Goal: Find specific page/section: Find specific page/section

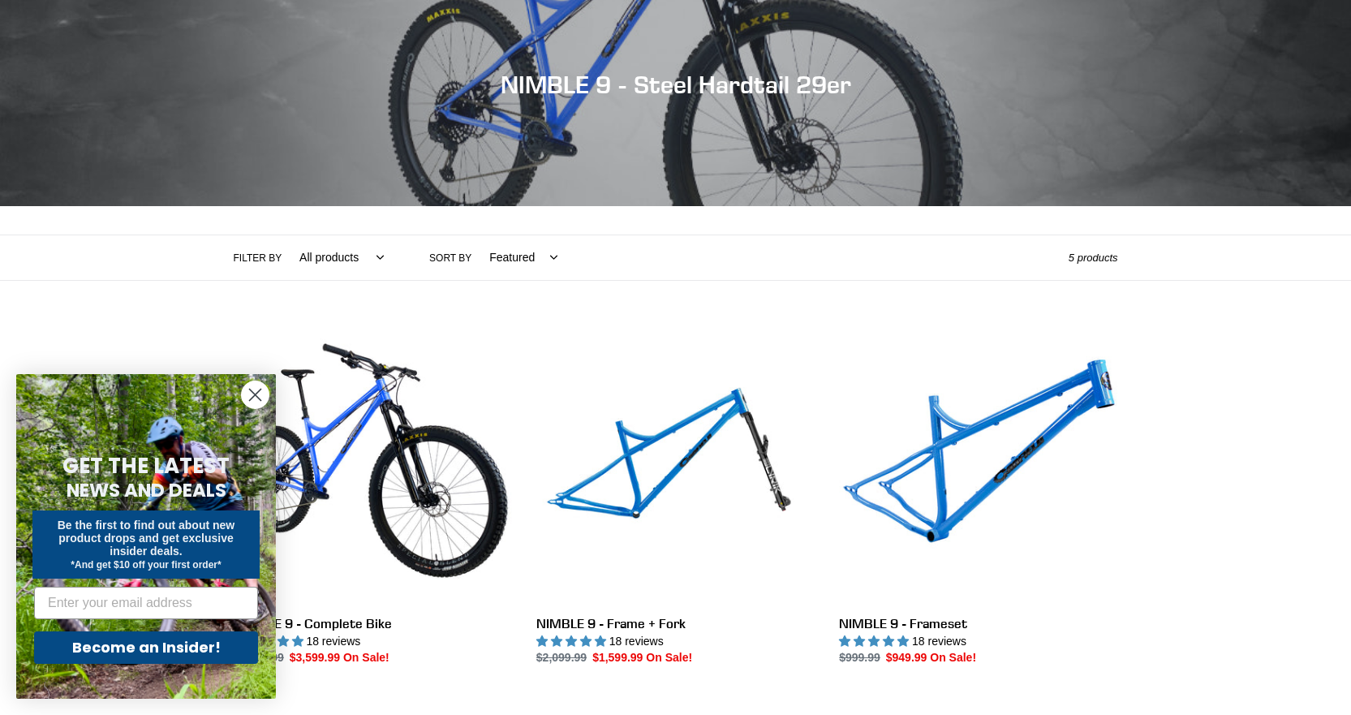
scroll to position [162, 0]
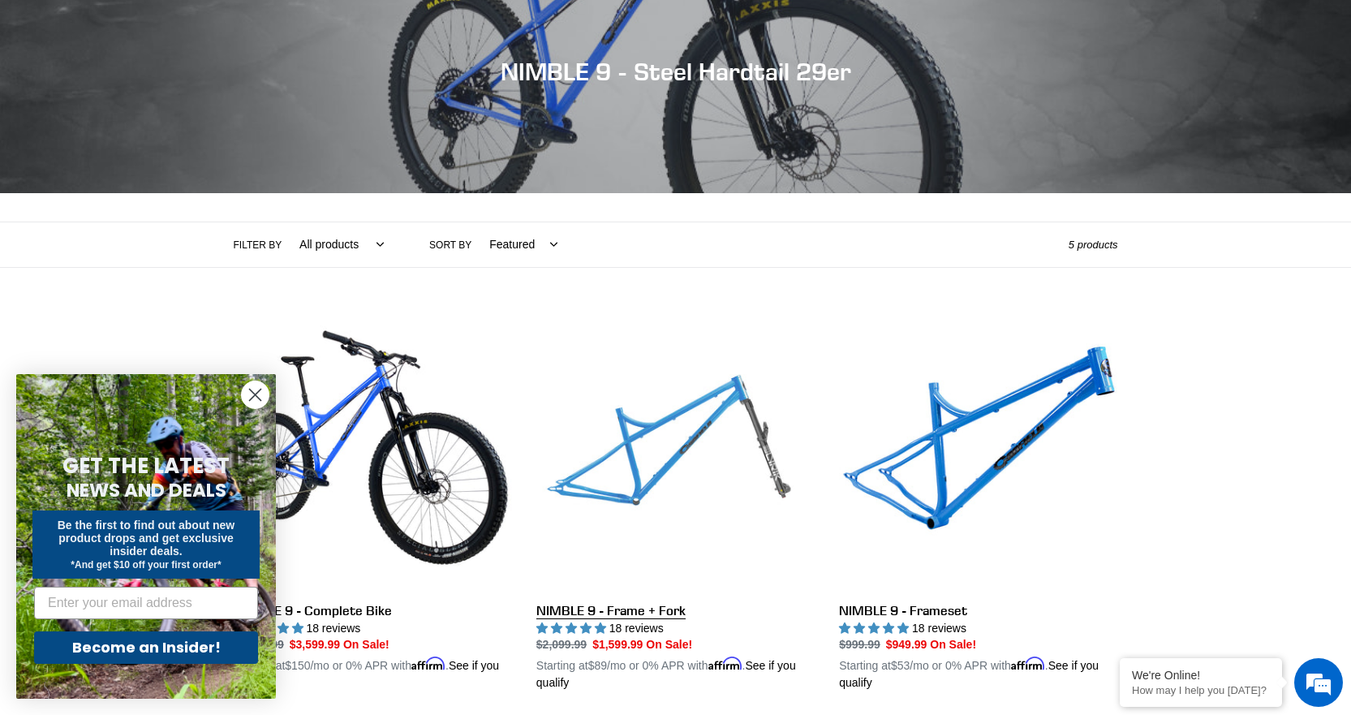
click at [596, 492] on link "NIMBLE 9 - Frame + Fork" at bounding box center [675, 502] width 278 height 380
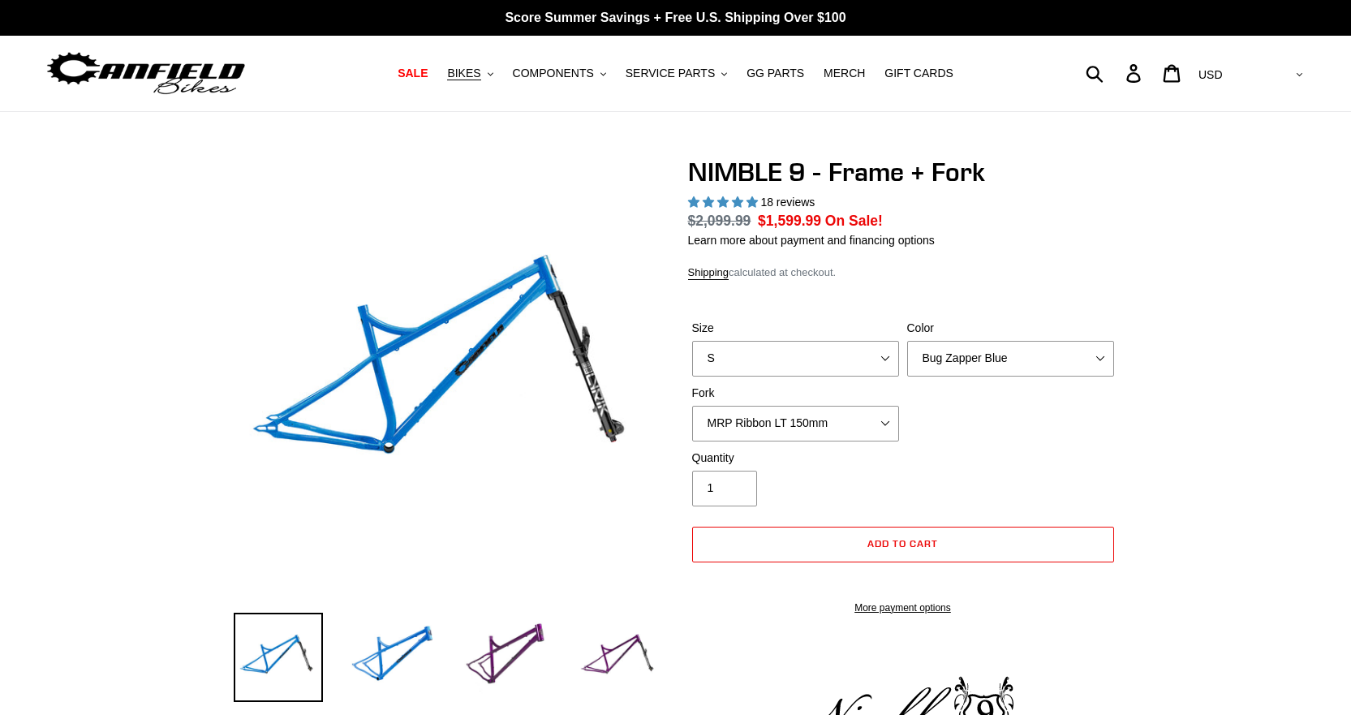
select select "highest-rating"
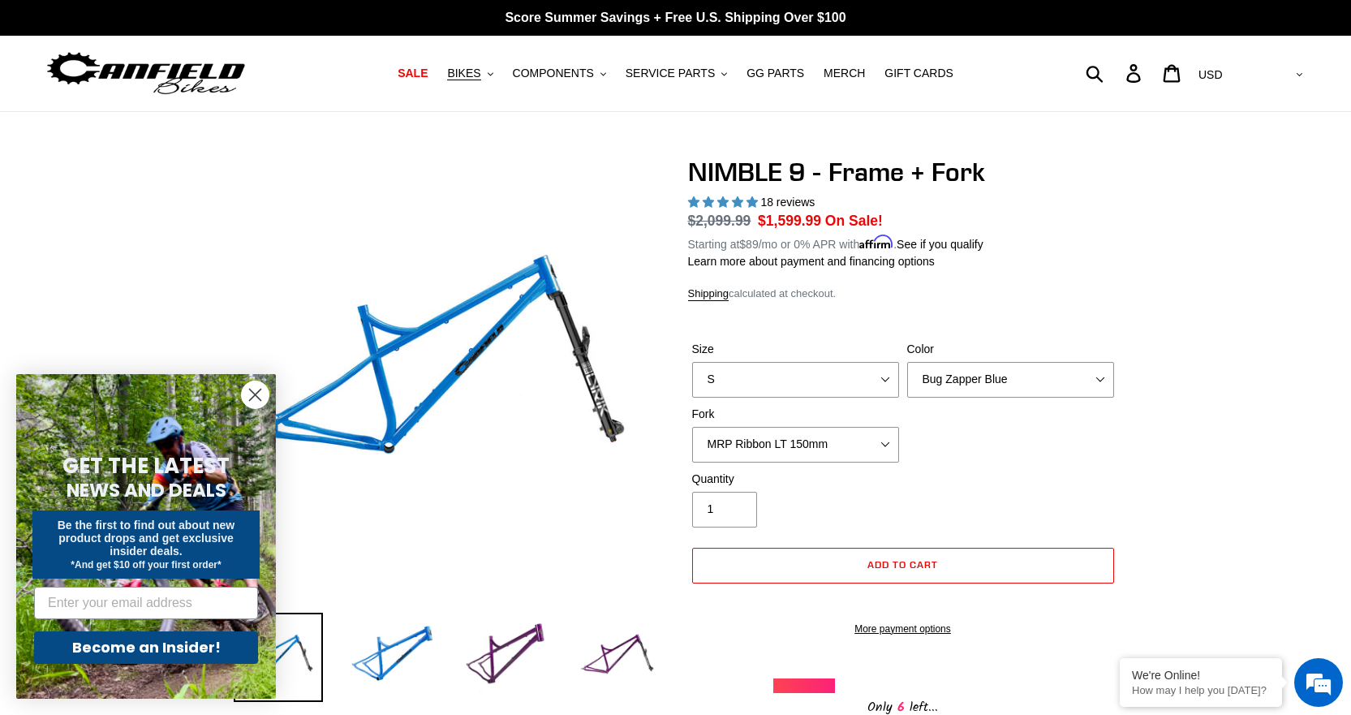
click at [257, 391] on circle "Close dialog" at bounding box center [255, 394] width 27 height 27
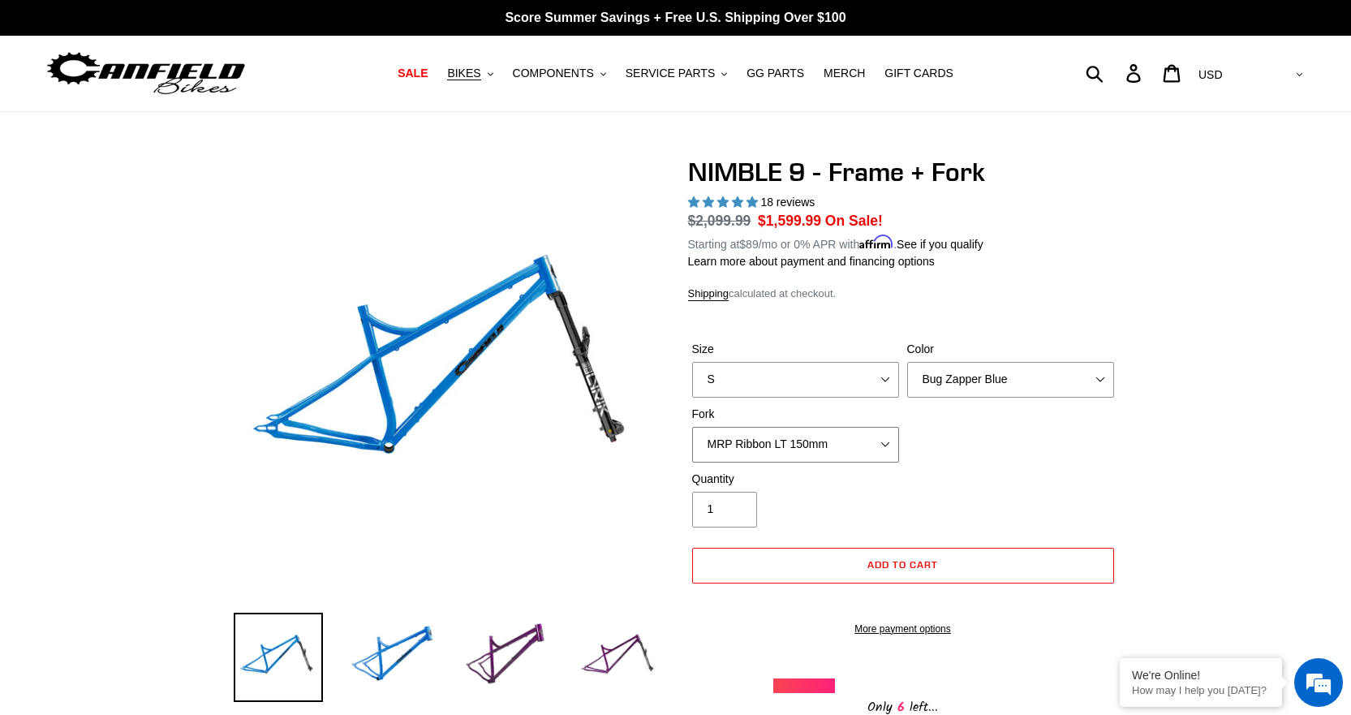
click at [888, 449] on select "MRP Ribbon LT 150mm Fox 36 Factory Grip X 150mm (Special Order) RockShox Lyrik …" at bounding box center [795, 445] width 207 height 36
click at [1064, 443] on div "Size S M L XL Color Bug Zapper Blue Purple Haze - Sold Out Galaxy Black Fork MR…" at bounding box center [903, 406] width 430 height 130
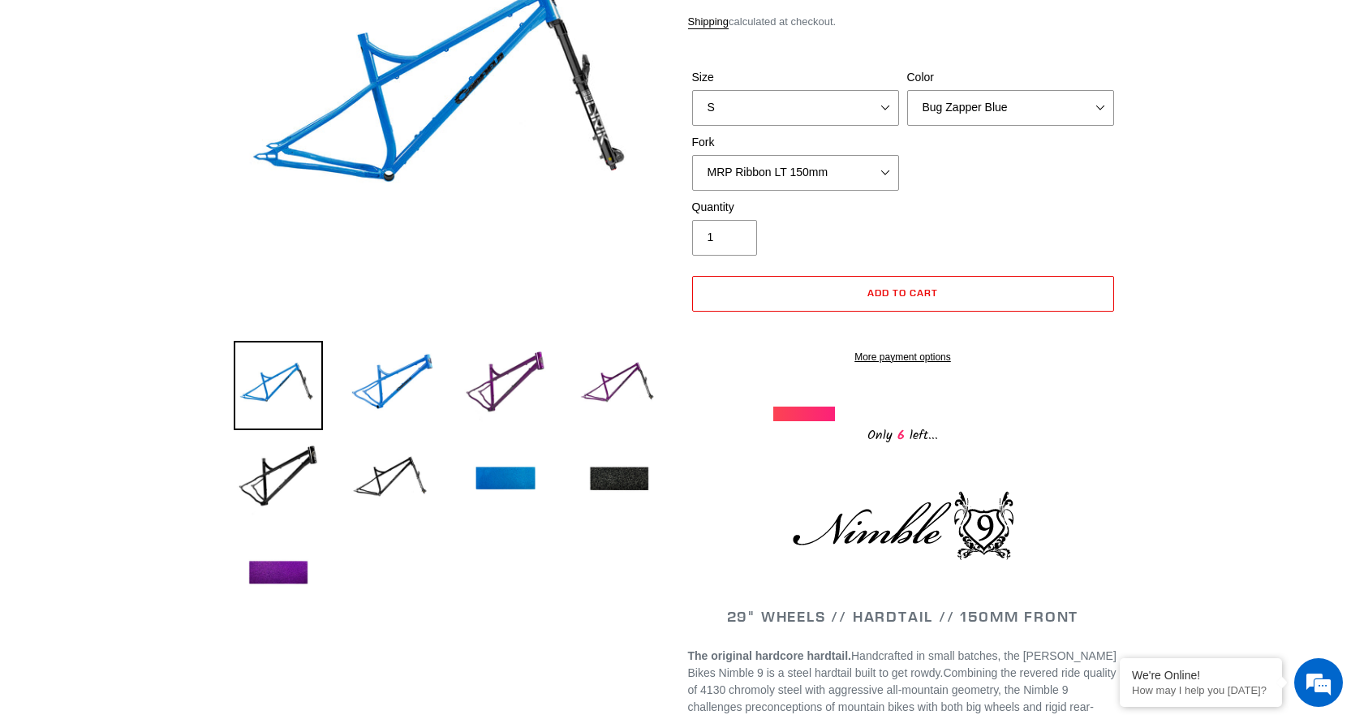
scroll to position [243, 0]
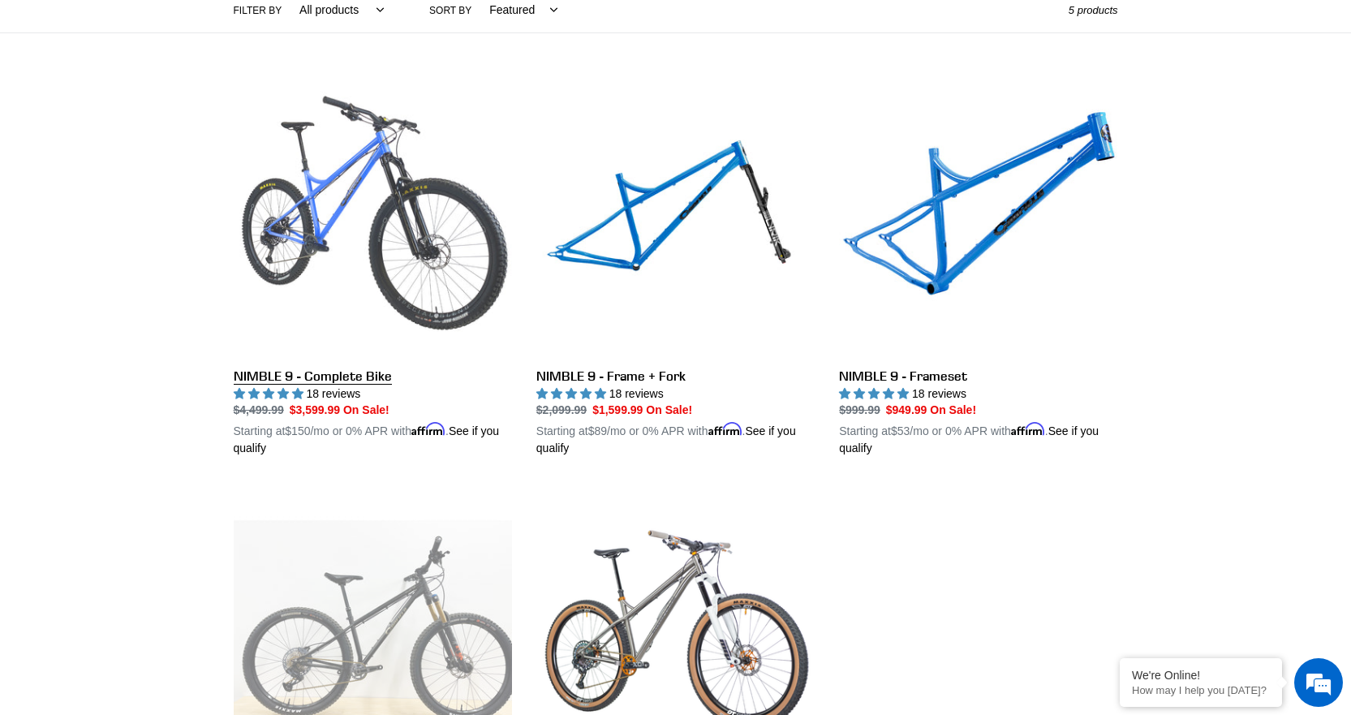
scroll to position [406, 0]
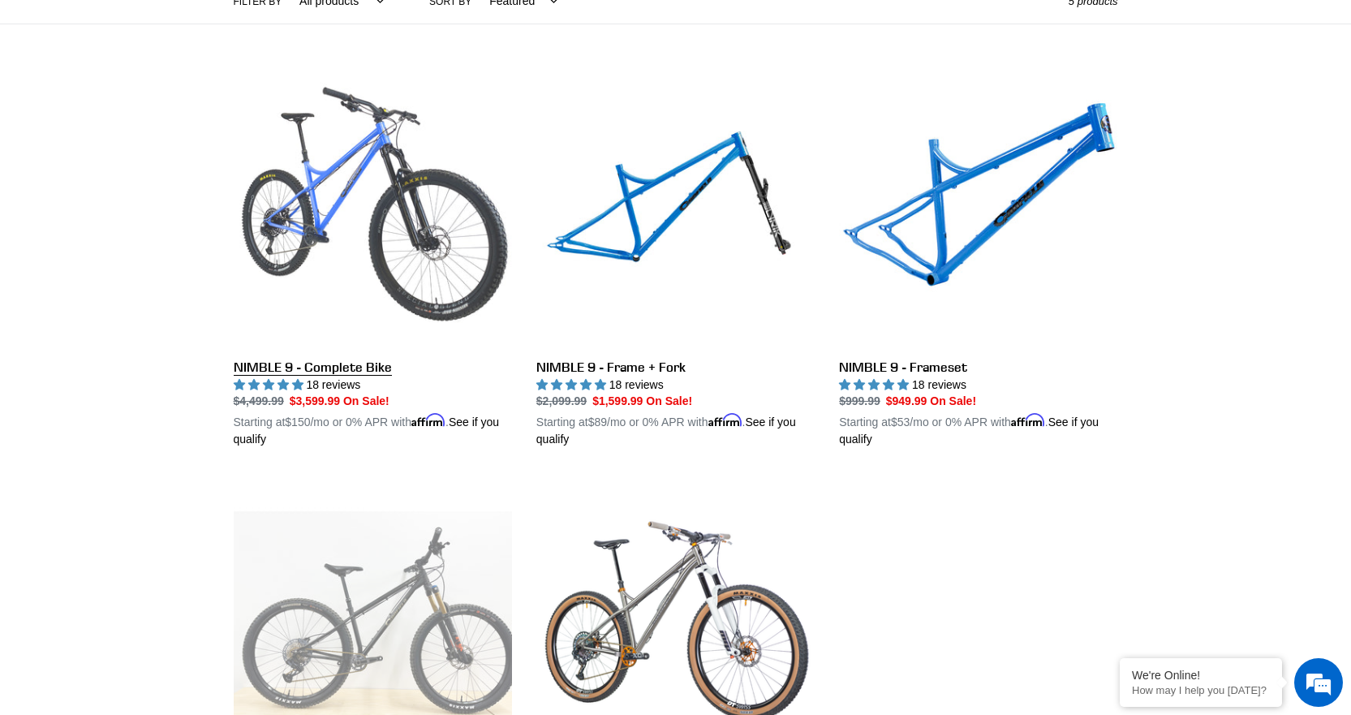
click at [314, 363] on link "NIMBLE 9 - Complete Bike" at bounding box center [373, 259] width 278 height 380
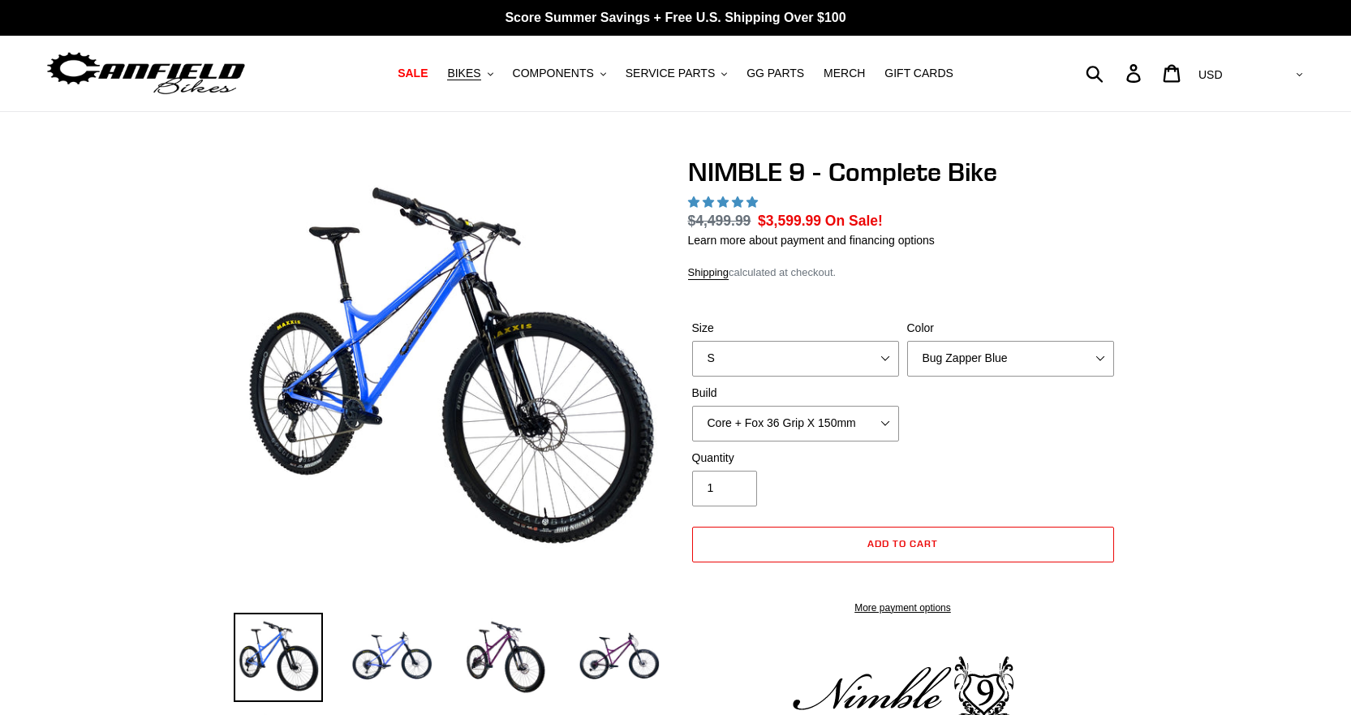
select select "highest-rating"
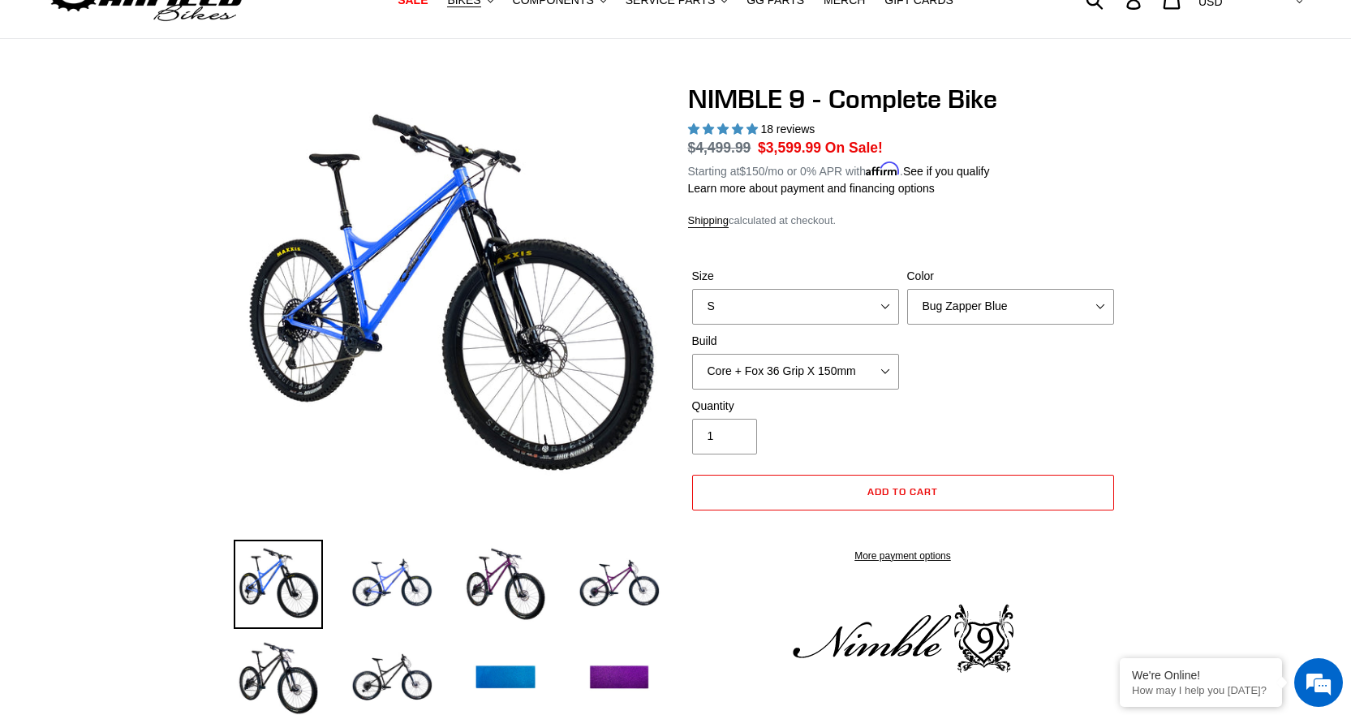
scroll to position [406, 0]
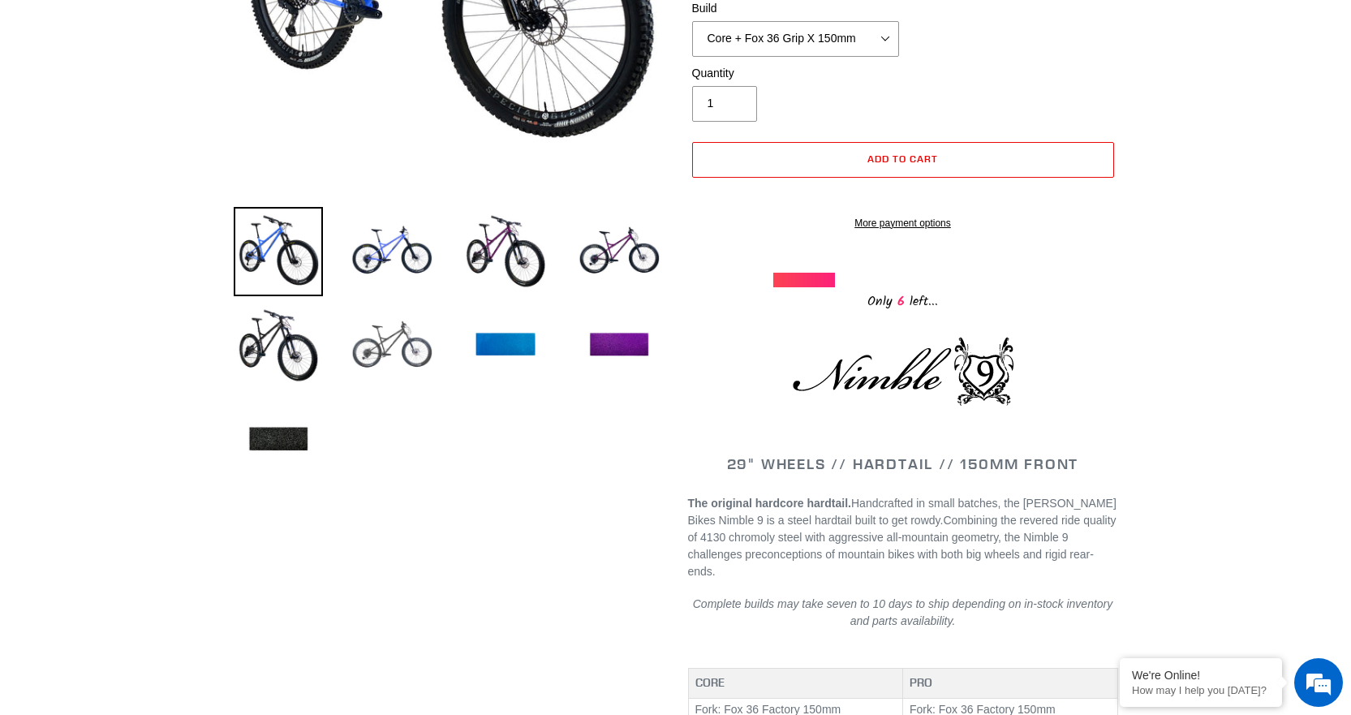
click at [378, 355] on img at bounding box center [391, 345] width 89 height 89
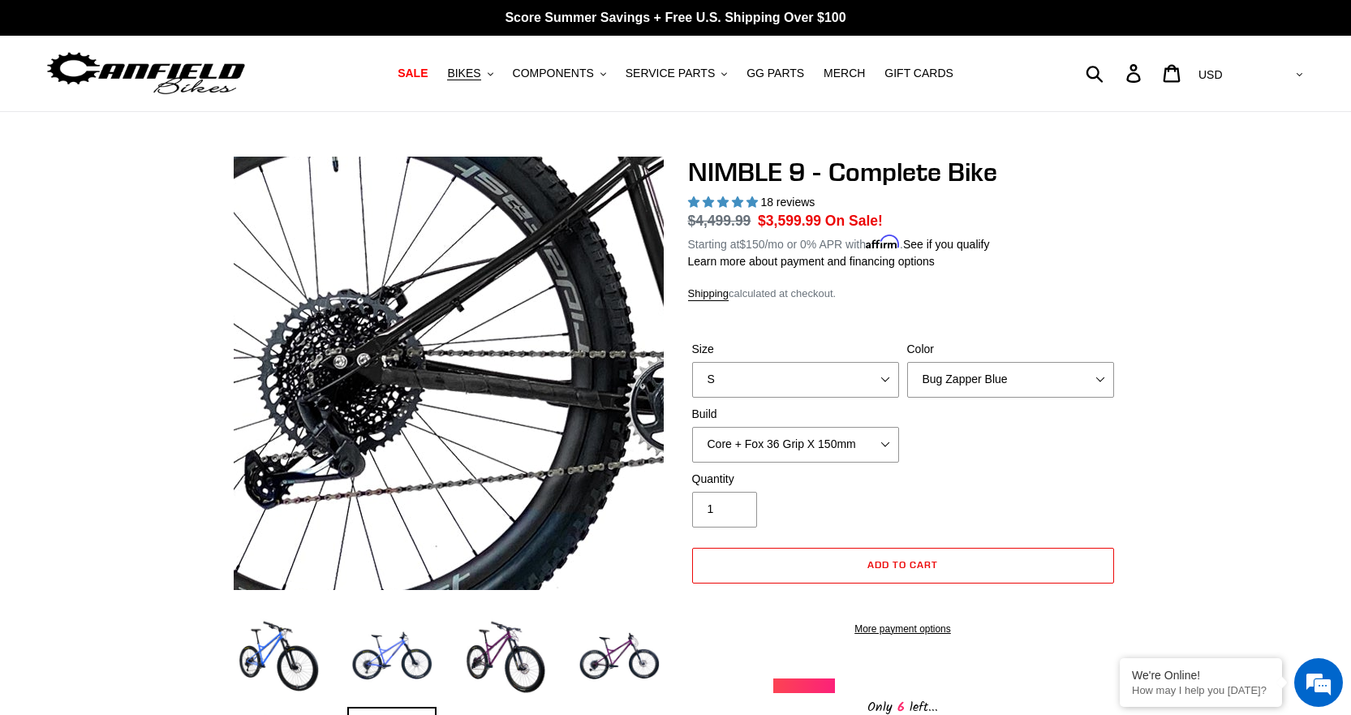
scroll to position [0, 0]
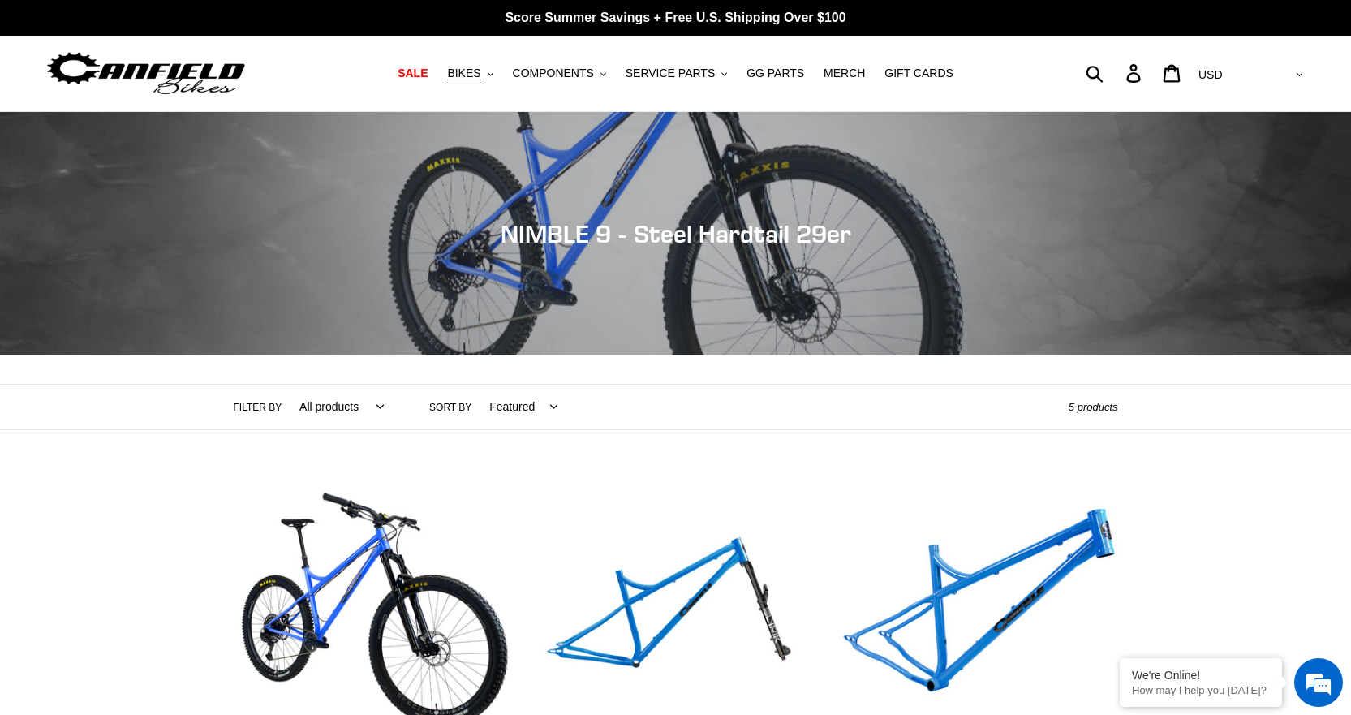
click at [1154, 76] on div "Submit Search Log in Cart 0 items Currency AED AFN ALL AMD ANG AUD AWG AZN [GEO…" at bounding box center [1149, 73] width 316 height 36
click at [1116, 73] on form "Submit" at bounding box center [1105, 73] width 21 height 36
click at [1076, 65] on input "Search" at bounding box center [1053, 73] width 125 height 36
type input "derailuer hanger"
click at [1076, 55] on button "Submit" at bounding box center [1096, 73] width 40 height 36
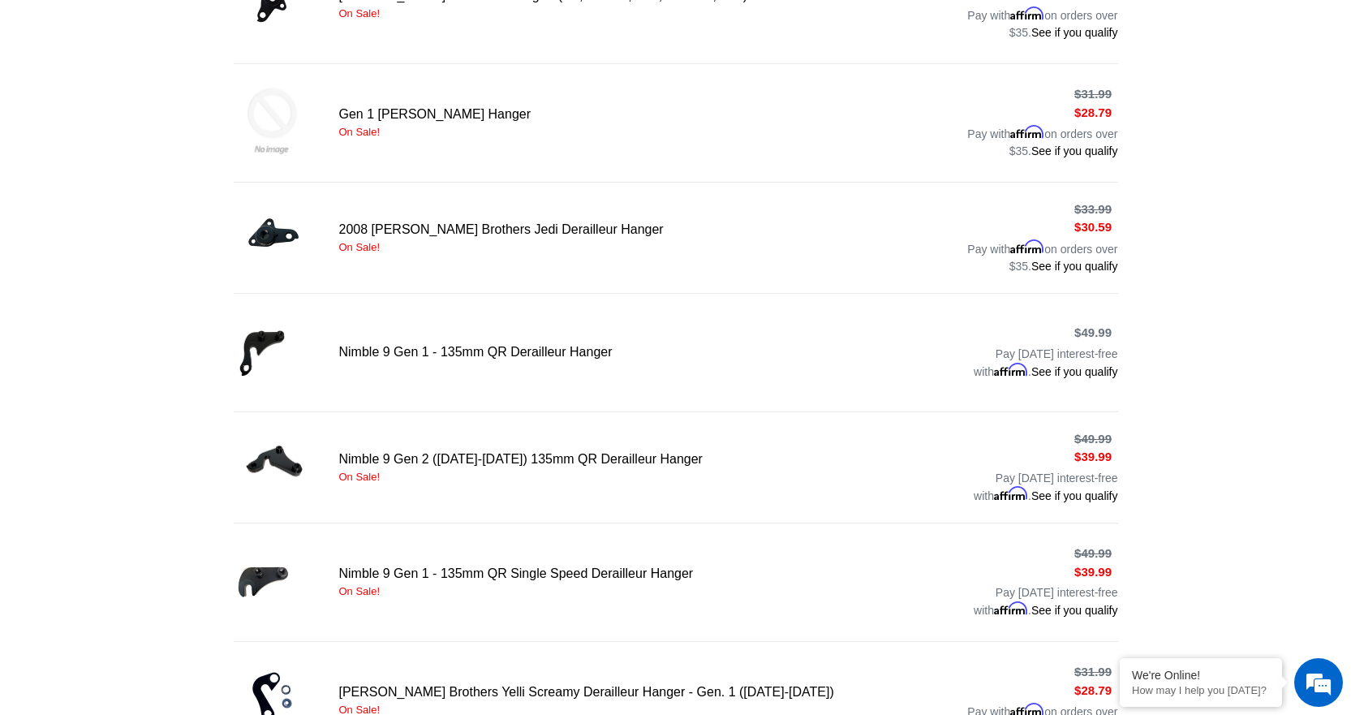
scroll to position [649, 0]
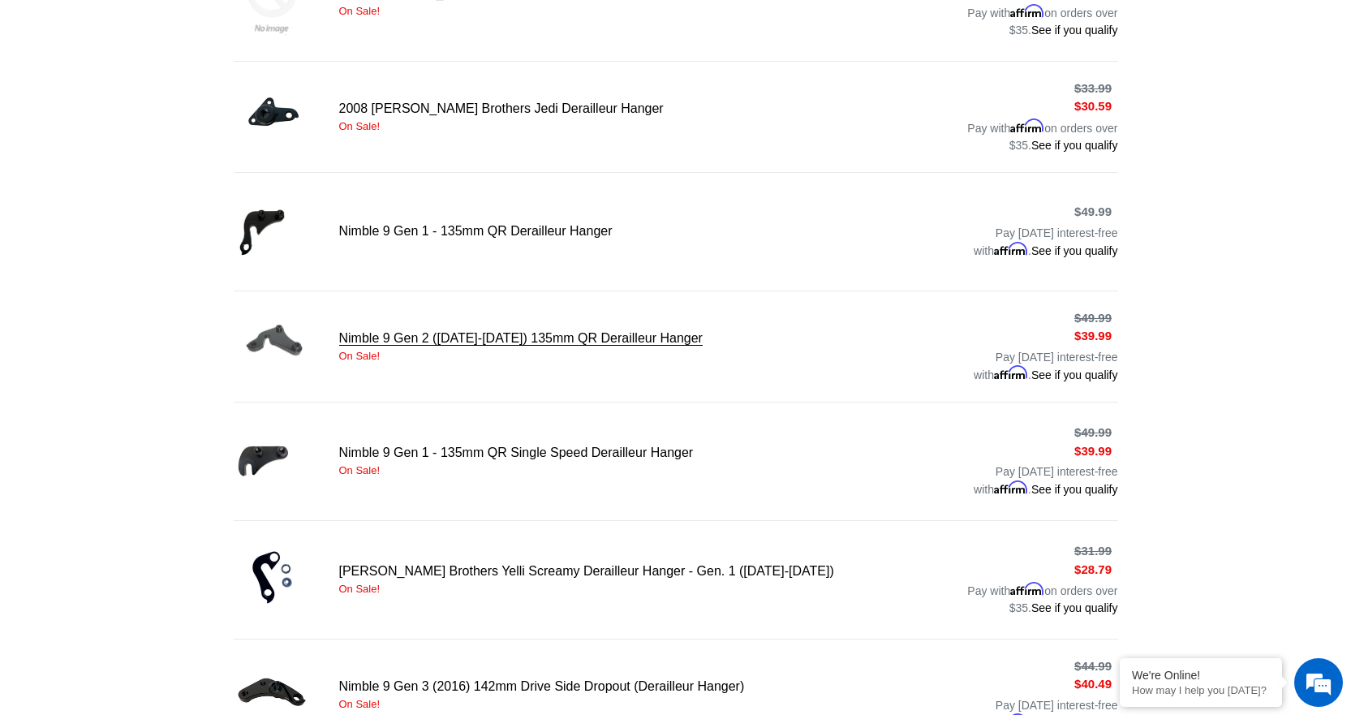
click at [358, 334] on link "Nimble 9 Gen 2 ([DATE]-[DATE]) 135mm QR Derailleur Hanger" at bounding box center [676, 346] width 884 height 75
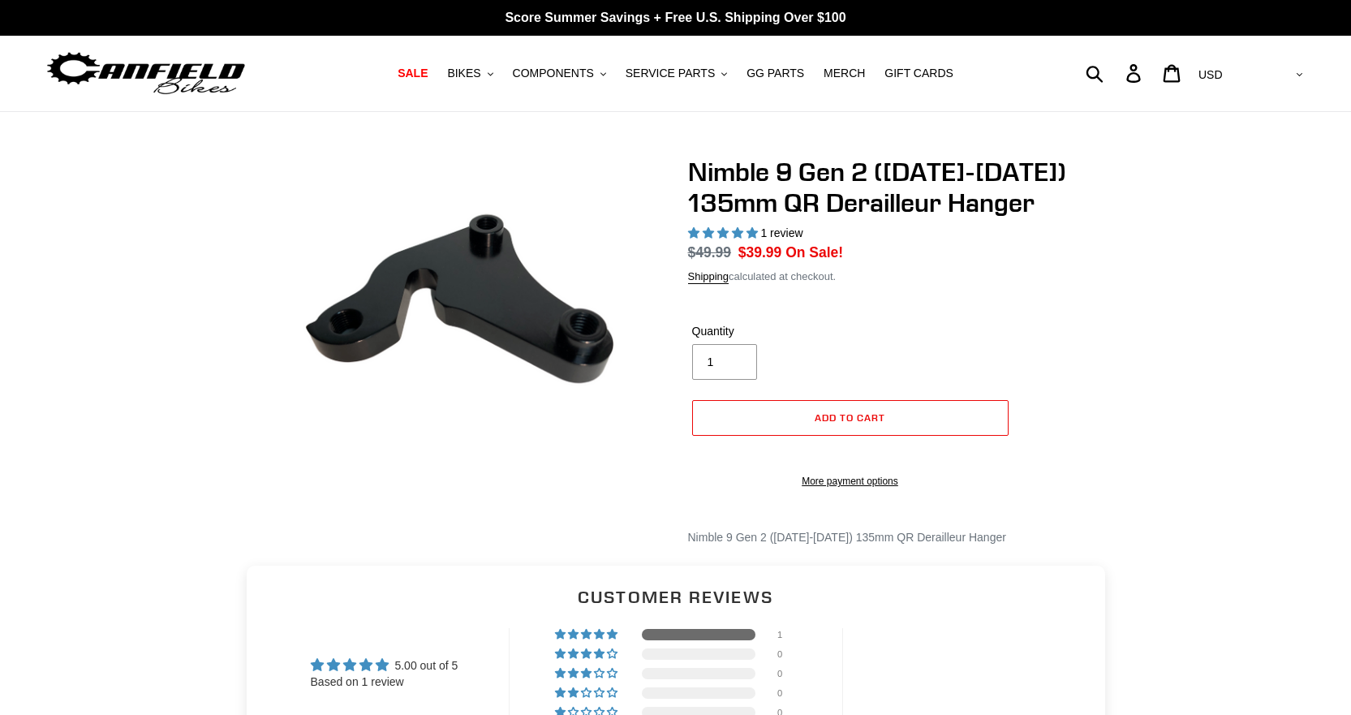
select select "highest-rating"
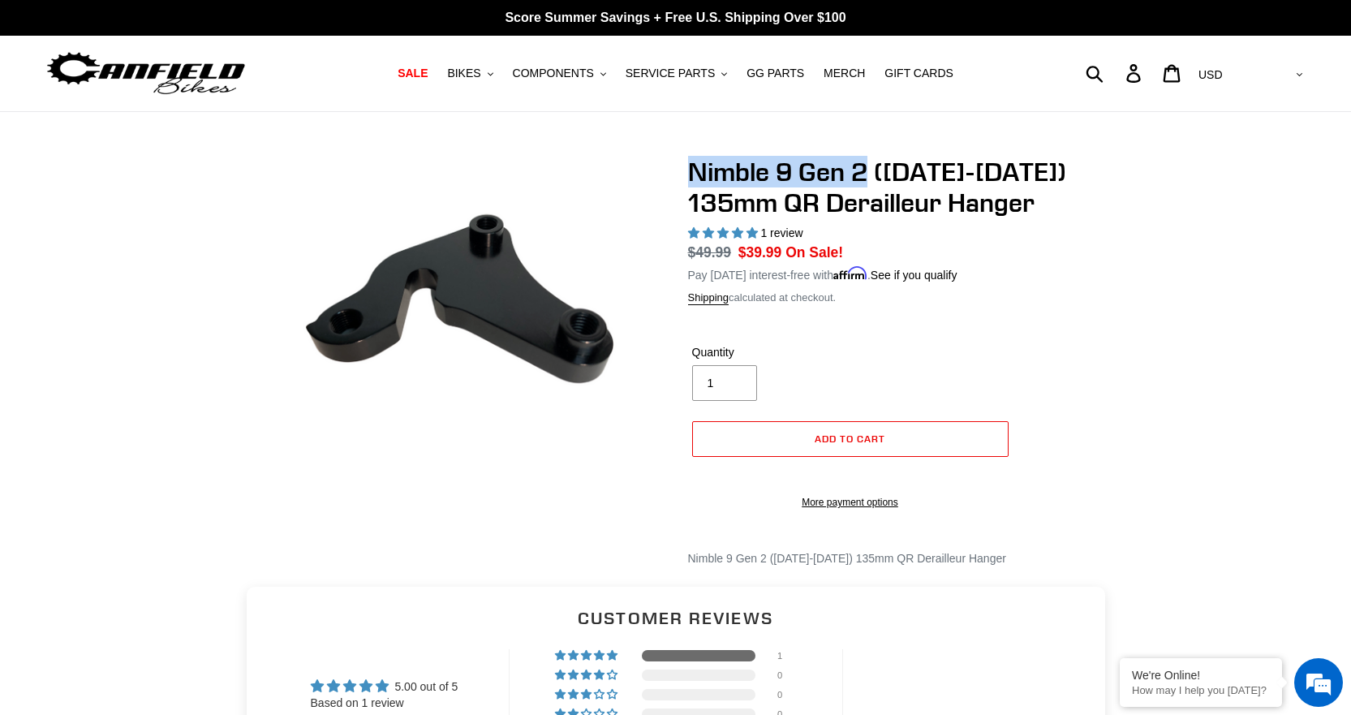
drag, startPoint x: 684, startPoint y: 174, endPoint x: 868, endPoint y: 174, distance: 184.2
click at [868, 174] on div "Nimble 9 Gen 2 (2013-2015) 135mm QR Derailleur Hanger 1 review Regular price $4…" at bounding box center [891, 362] width 454 height 411
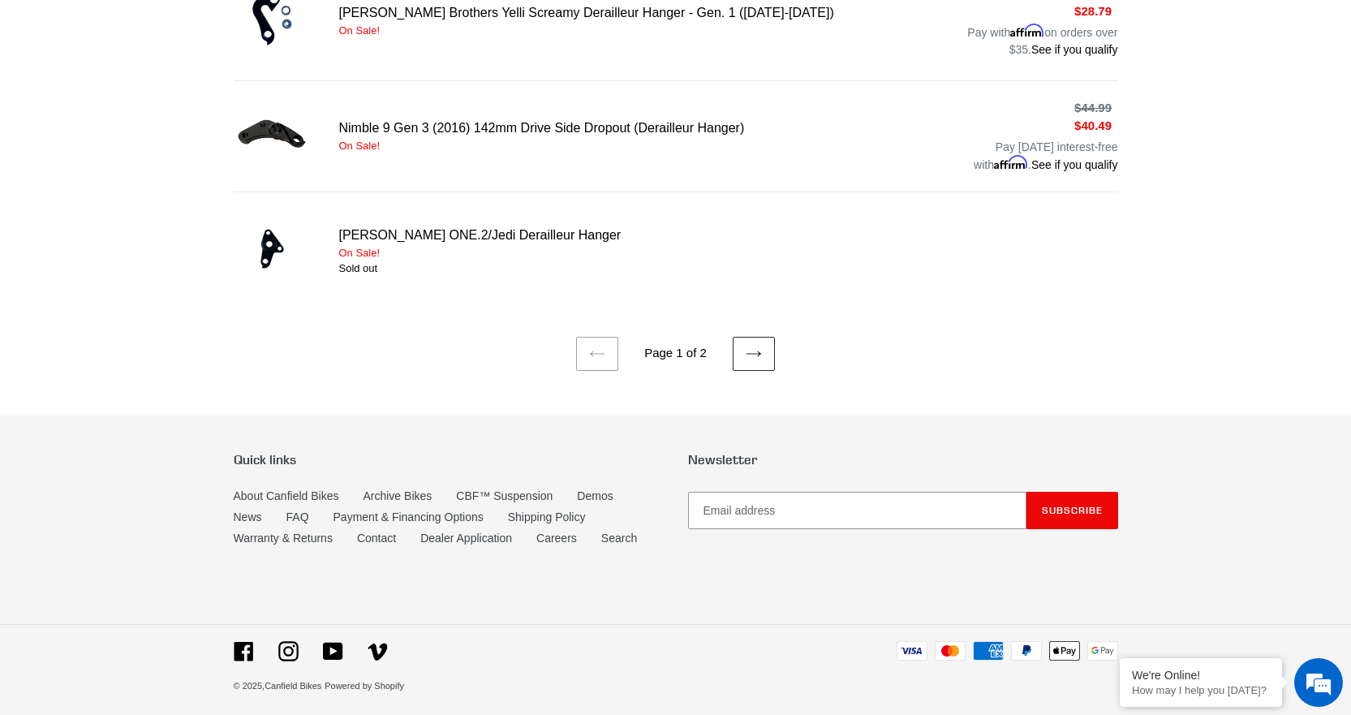
click at [743, 345] on link "Next page" at bounding box center [754, 354] width 42 height 34
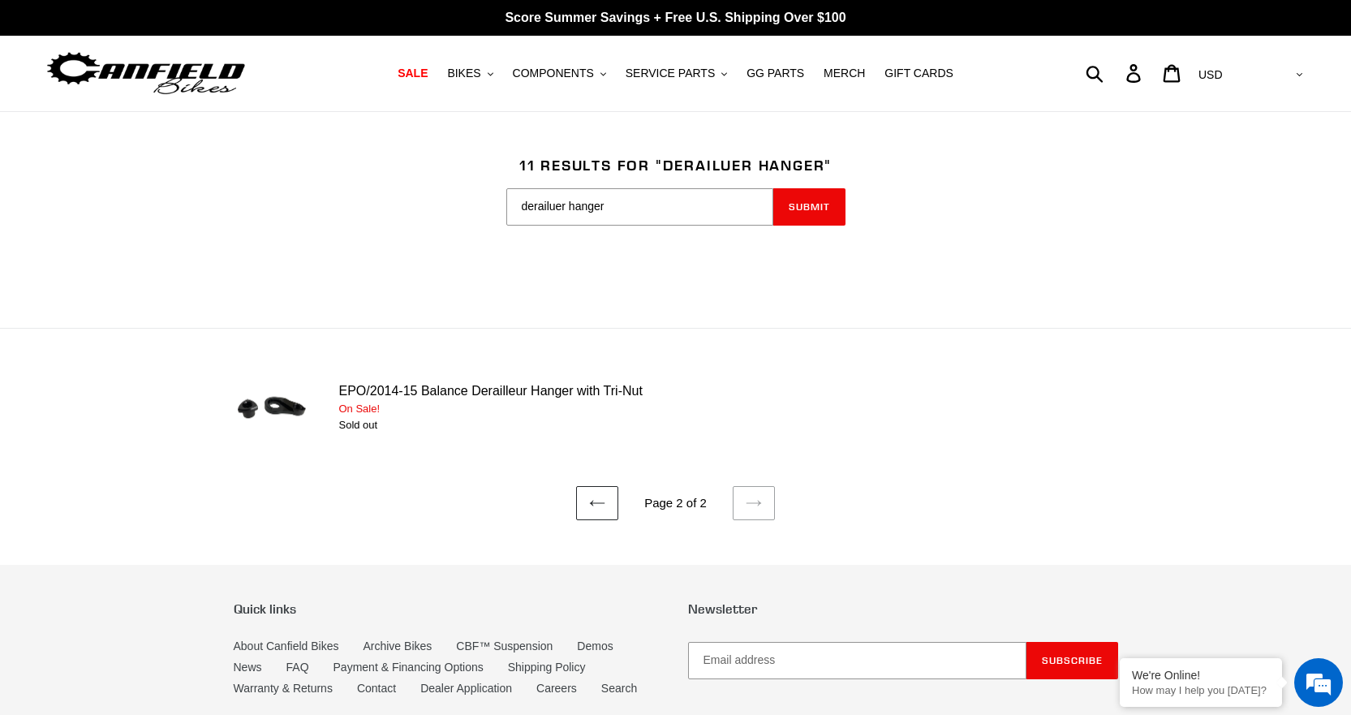
click at [591, 512] on link "Previous page" at bounding box center [597, 503] width 42 height 34
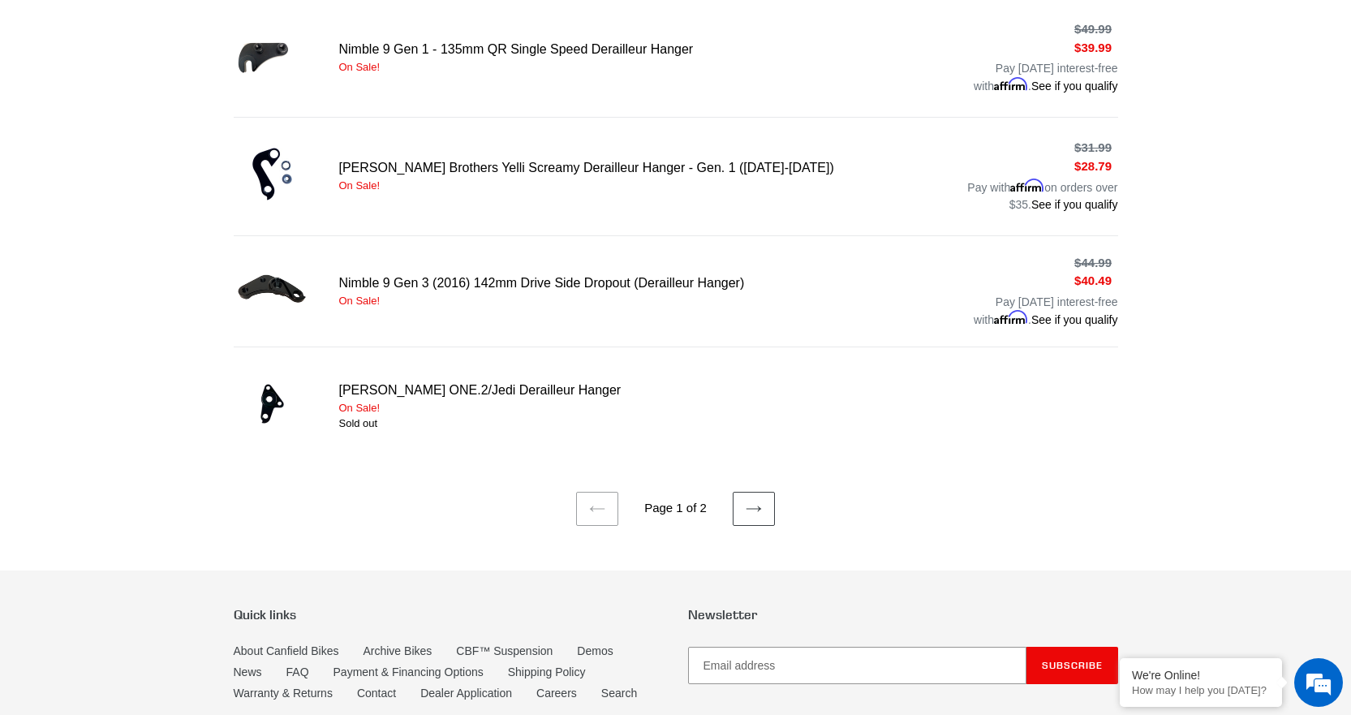
scroll to position [1055, 0]
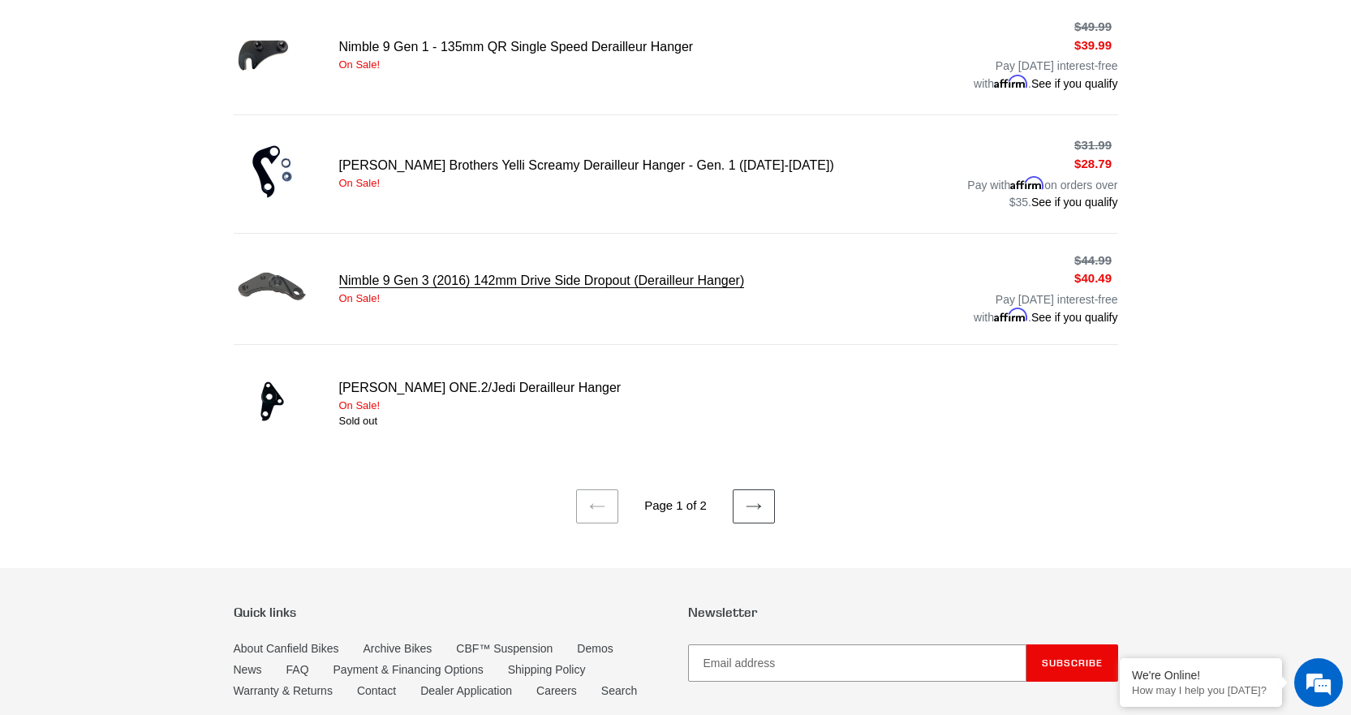
click at [504, 276] on link "Nimble 9 Gen 3 (2016) 142mm Drive Side Dropout (Derailleur Hanger)" at bounding box center [676, 289] width 884 height 75
